Goal: Information Seeking & Learning: Learn about a topic

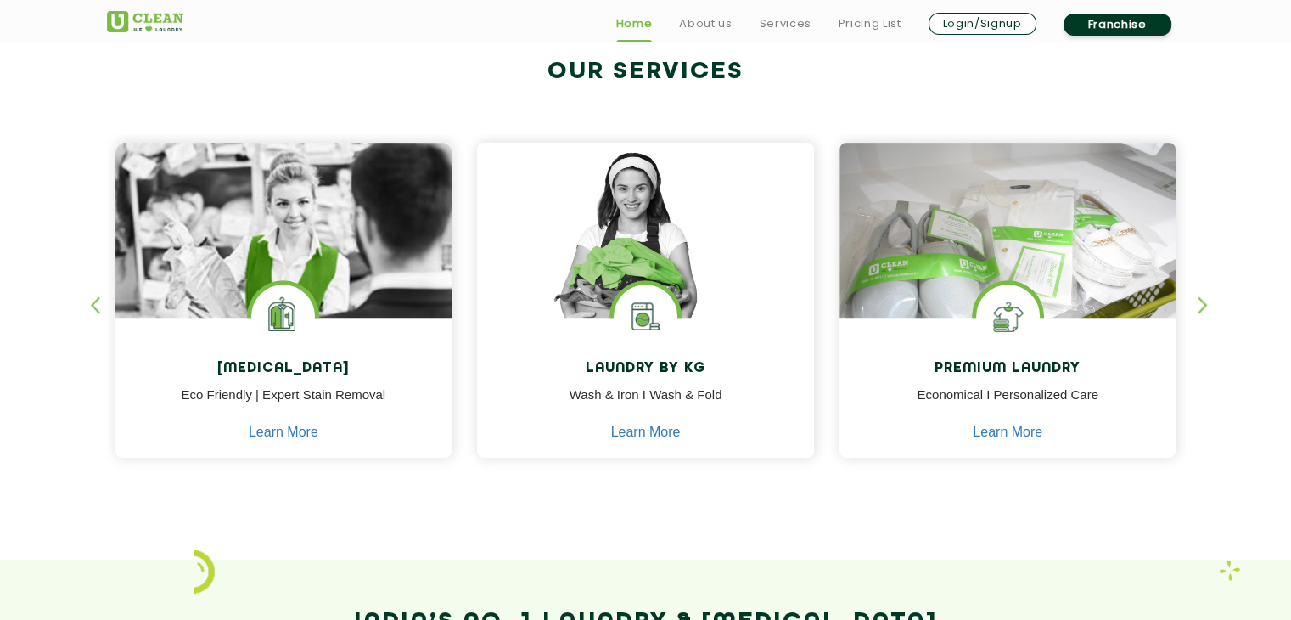
scroll to position [666, 0]
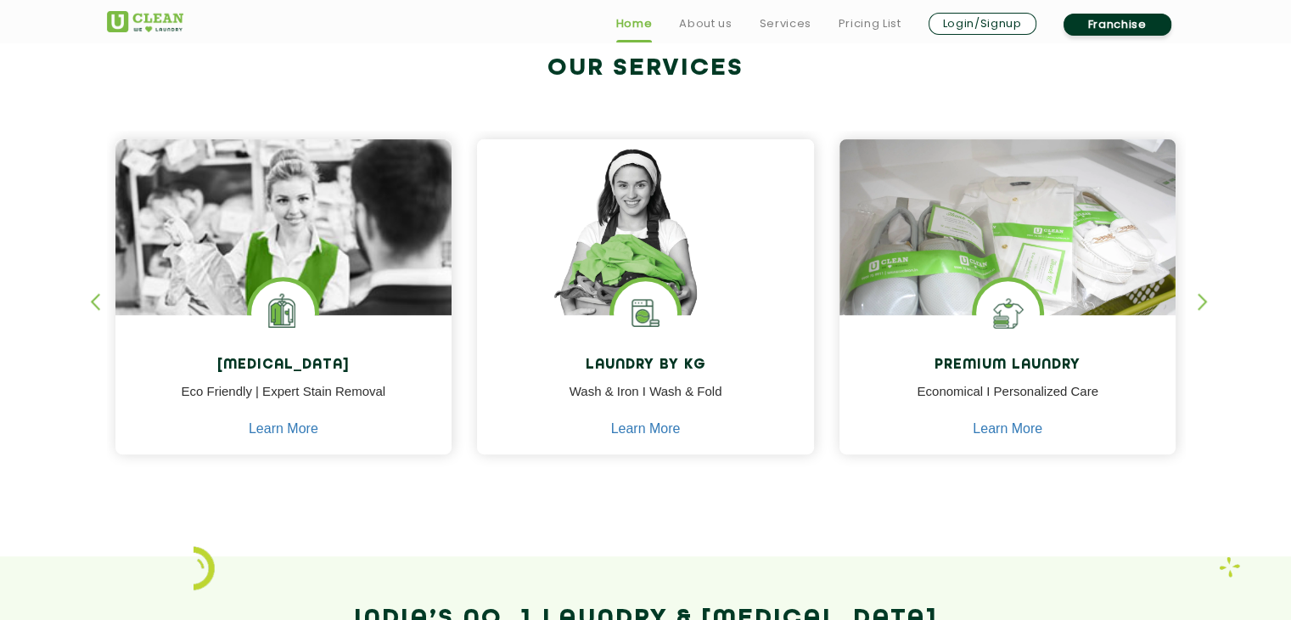
click at [93, 306] on div "button" at bounding box center [102, 316] width 25 height 47
click at [1199, 308] on div "button" at bounding box center [1210, 316] width 25 height 47
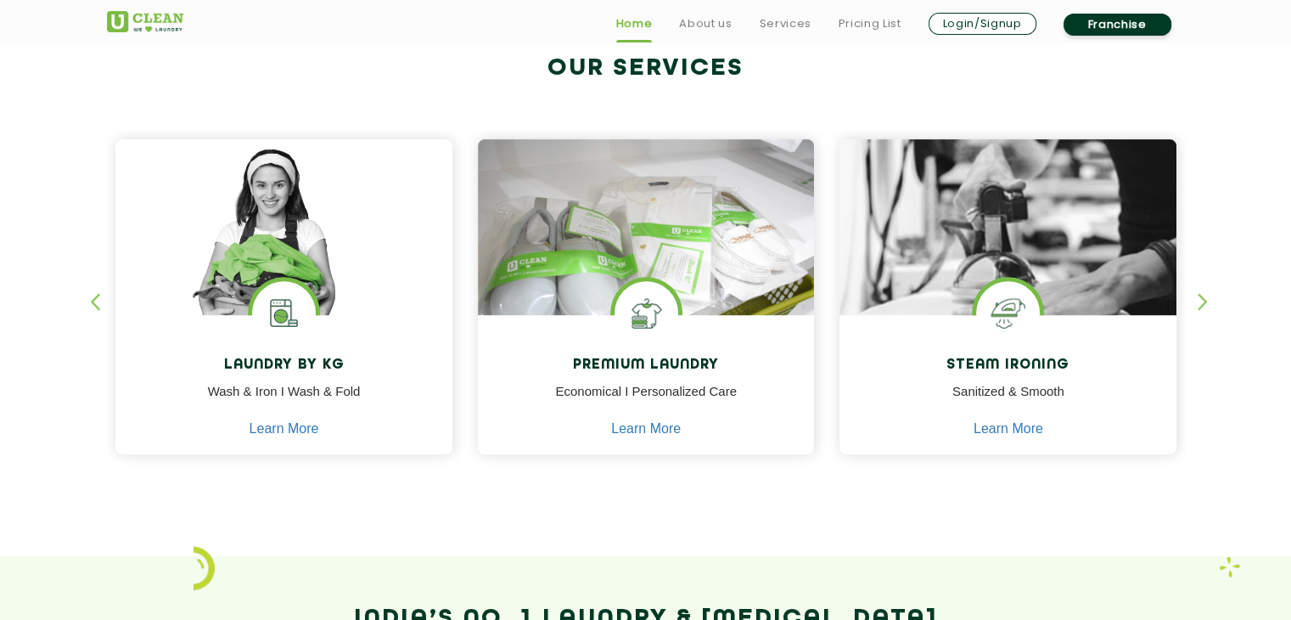
click at [1199, 308] on div "button" at bounding box center [1210, 316] width 25 height 47
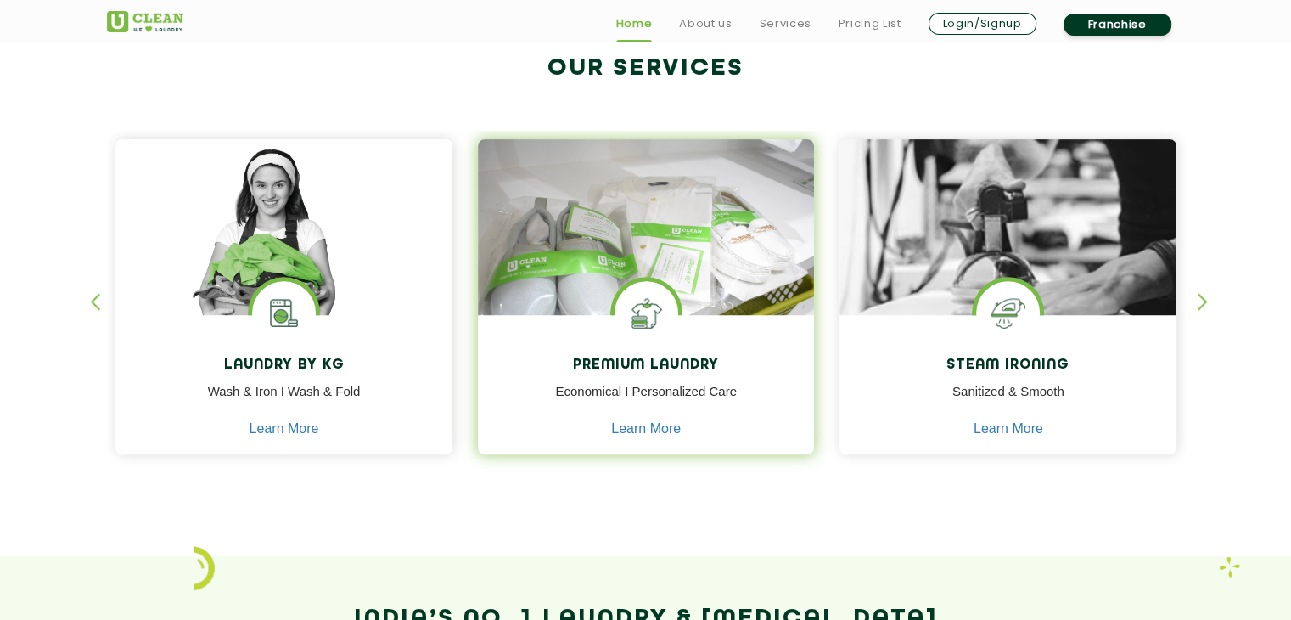
click at [670, 320] on img at bounding box center [647, 313] width 64 height 64
click at [636, 429] on link "Learn More" at bounding box center [646, 428] width 70 height 15
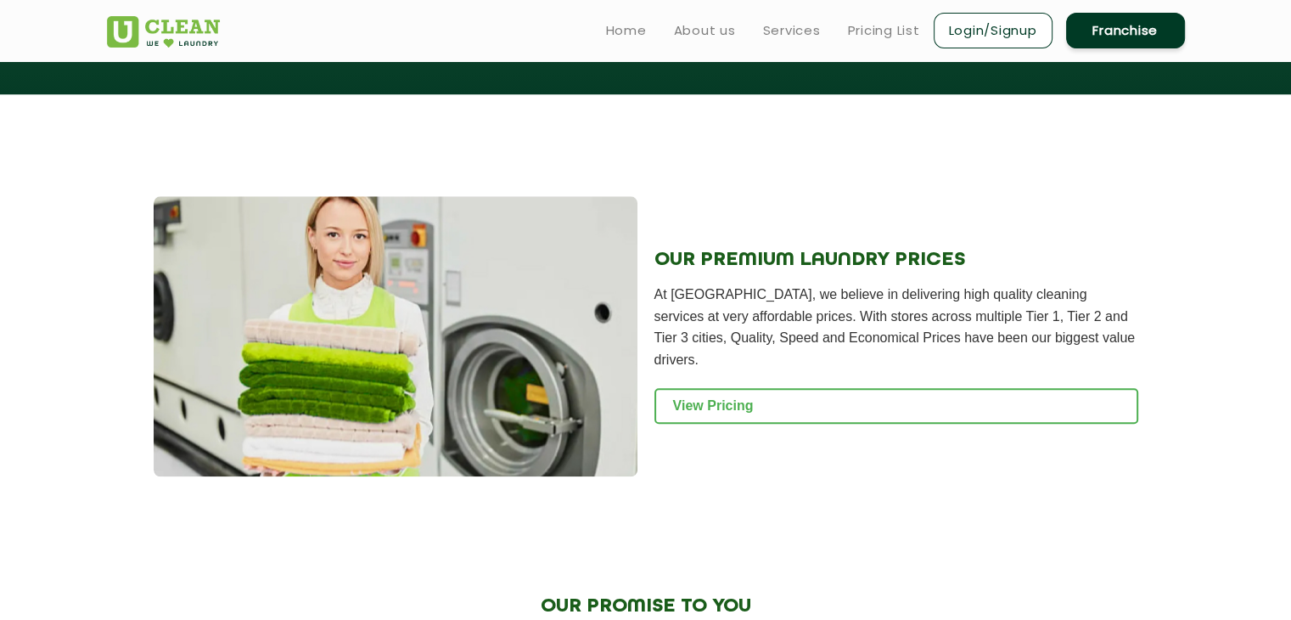
scroll to position [1637, 0]
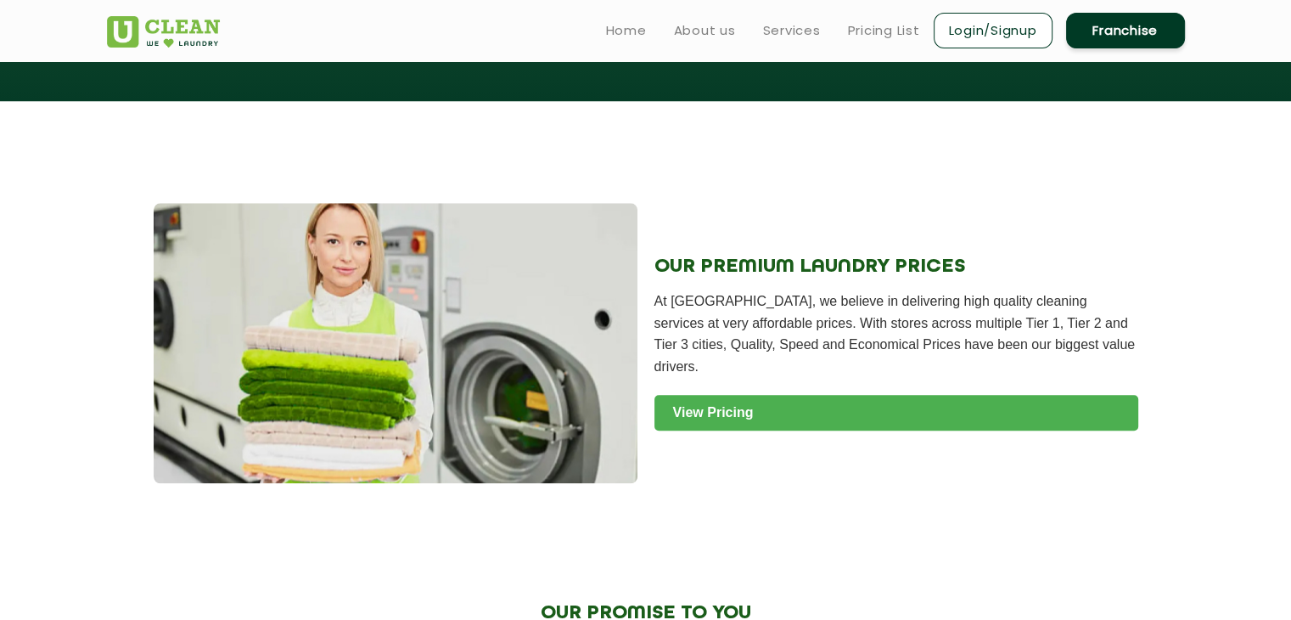
click at [756, 395] on link "View Pricing" at bounding box center [896, 413] width 484 height 36
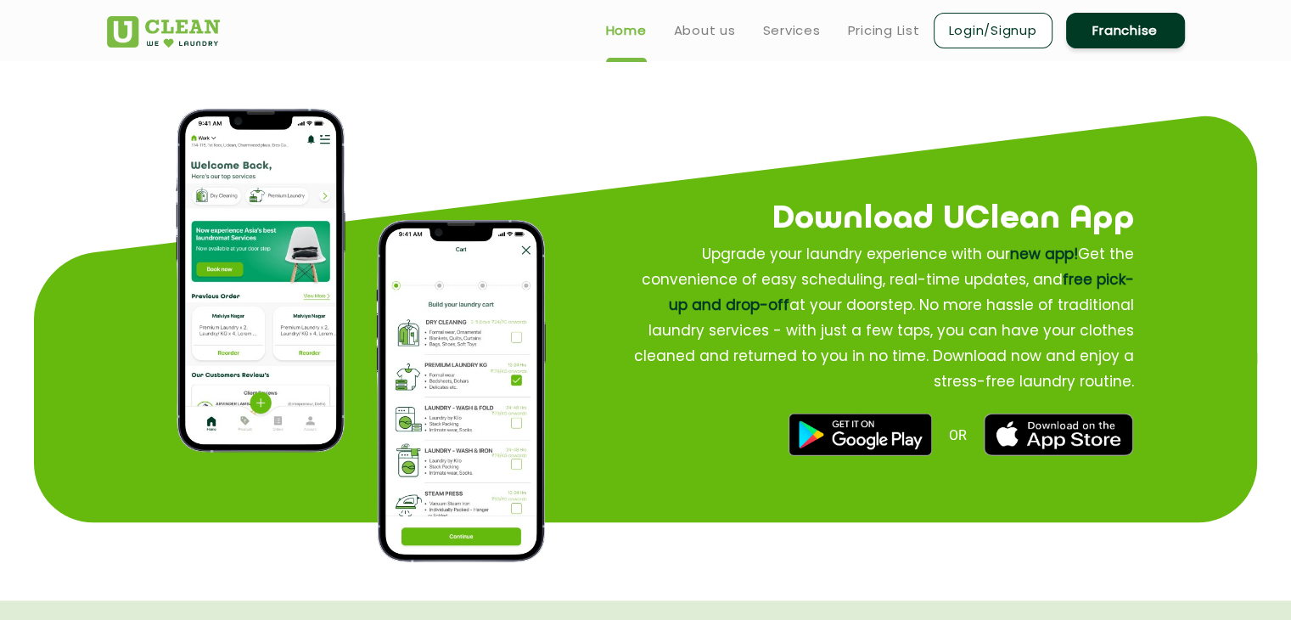
scroll to position [666, 0]
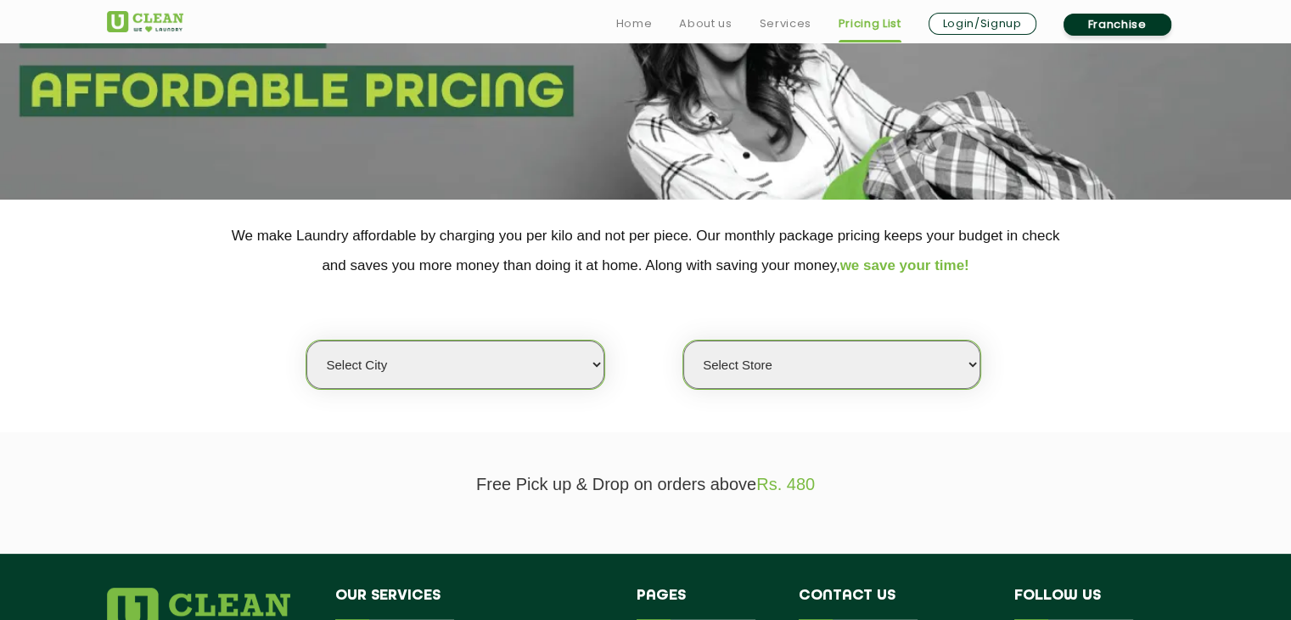
scroll to position [194, 0]
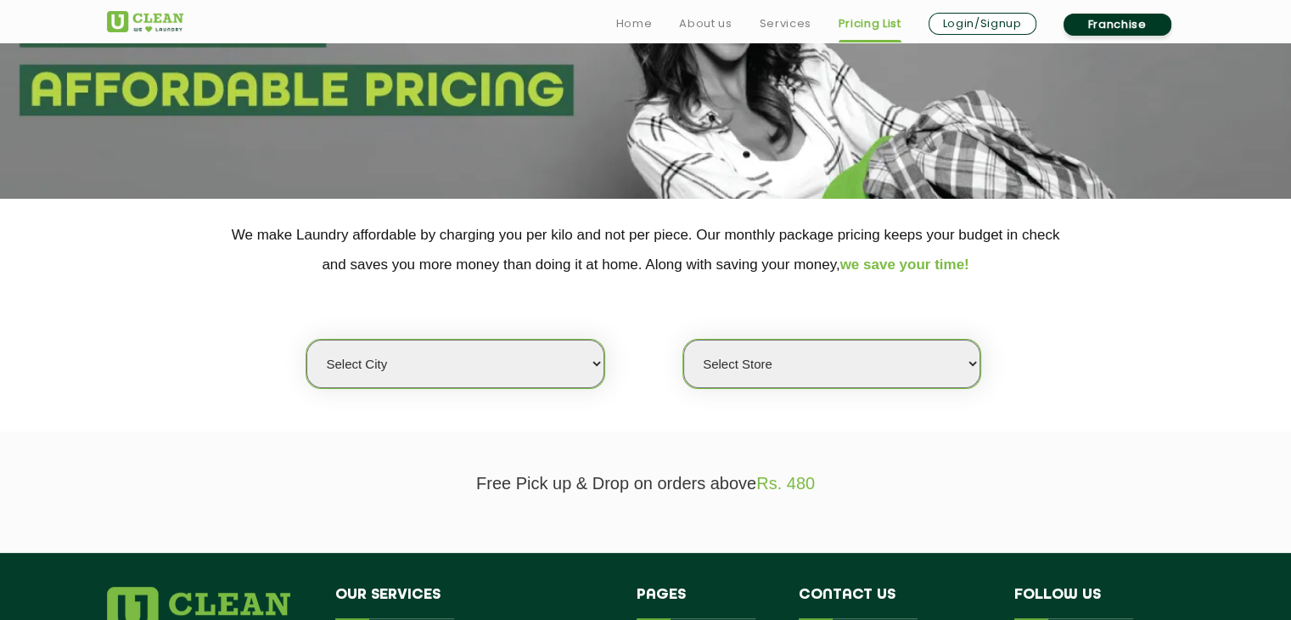
click at [525, 366] on select "Select city [GEOGRAPHIC_DATA] [GEOGRAPHIC_DATA] [GEOGRAPHIC_DATA] [GEOGRAPHIC_D…" at bounding box center [454, 364] width 297 height 48
click at [795, 368] on select "Select Store" at bounding box center [831, 364] width 297 height 48
click at [672, 301] on div "Select city [GEOGRAPHIC_DATA] [GEOGRAPHIC_DATA] [GEOGRAPHIC_DATA] [GEOGRAPHIC_D…" at bounding box center [646, 334] width 1104 height 110
